Goal: Use online tool/utility: Use online tool/utility

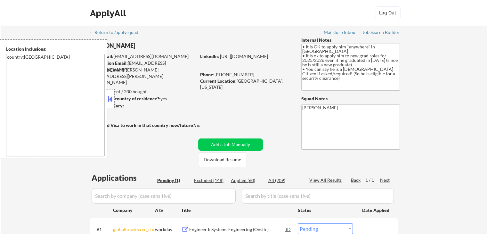
drag, startPoint x: 111, startPoint y: 101, endPoint x: 161, endPoint y: 98, distance: 49.4
click at [113, 100] on button at bounding box center [110, 99] width 7 height 10
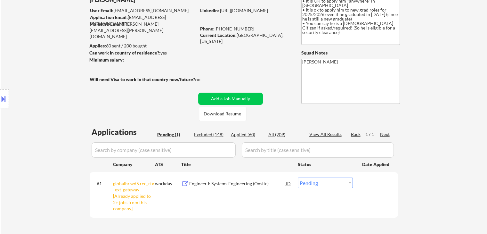
scroll to position [64, 0]
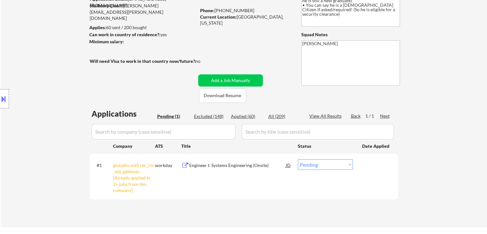
click at [344, 166] on select "Choose an option... Pending Applied Excluded (Questions) Excluded (Expired) Exc…" at bounding box center [325, 164] width 55 height 11
select select ""excluded__other_""
click at [298, 159] on select "Choose an option... Pending Applied Excluded (Questions) Excluded (Expired) Exc…" at bounding box center [325, 164] width 55 height 11
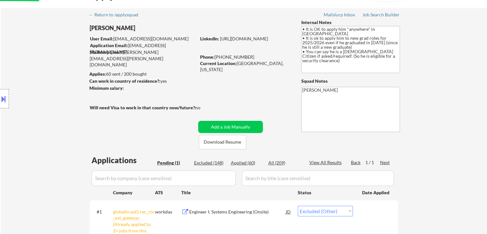
scroll to position [0, 0]
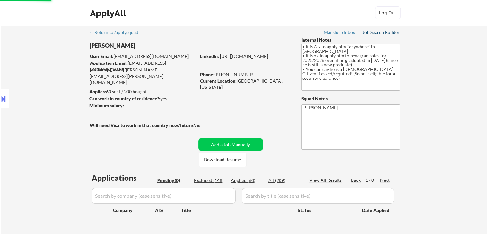
click at [377, 31] on div "Job Search Builder" at bounding box center [380, 32] width 37 height 4
click at [137, 104] on div "Minimum salary:" at bounding box center [142, 105] width 107 height 6
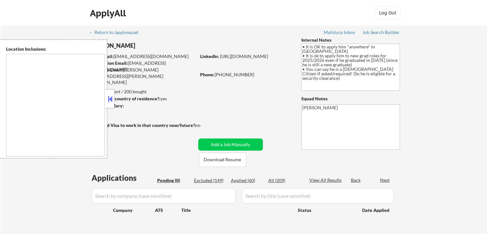
type textarea "country:[GEOGRAPHIC_DATA]"
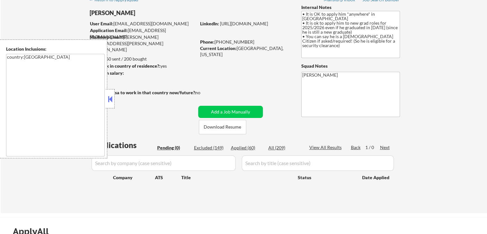
scroll to position [64, 0]
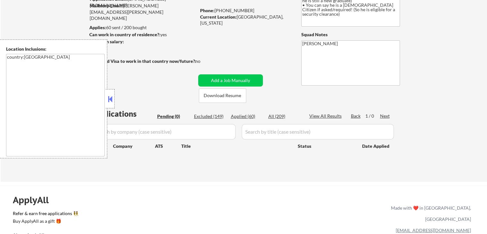
click at [110, 98] on button at bounding box center [110, 99] width 7 height 10
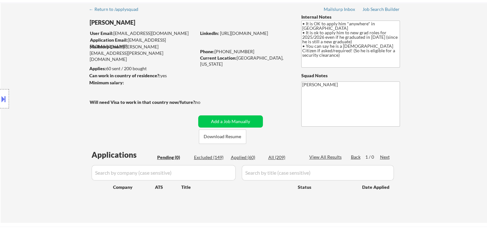
scroll to position [0, 0]
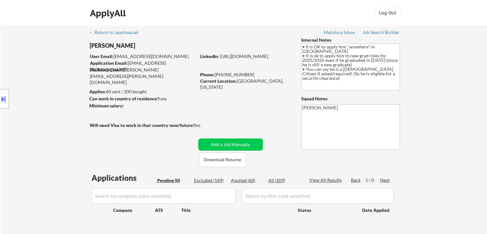
click at [67, 100] on div "Location Inclusions: country:[GEOGRAPHIC_DATA]" at bounding box center [57, 98] width 115 height 119
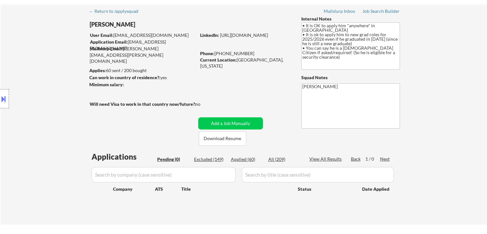
scroll to position [32, 0]
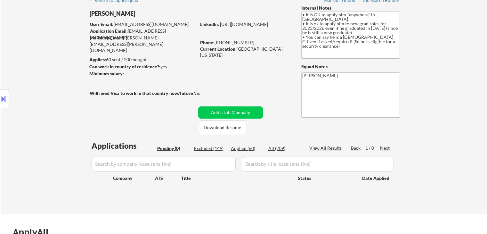
drag, startPoint x: 104, startPoint y: 114, endPoint x: 102, endPoint y: 111, distance: 3.4
click at [102, 112] on div "Location Inclusions: country:[GEOGRAPHIC_DATA]" at bounding box center [57, 98] width 115 height 119
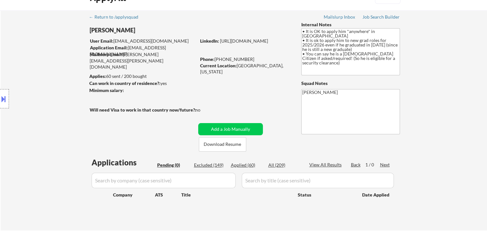
scroll to position [0, 0]
